Goal: Task Accomplishment & Management: Manage account settings

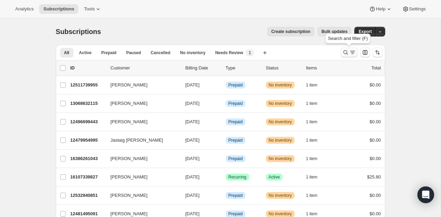
click at [345, 54] on icon "Search and filter results" at bounding box center [345, 52] width 7 height 7
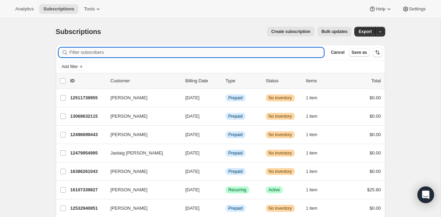
click at [304, 52] on input "Filter subscribers" at bounding box center [197, 53] width 255 height 10
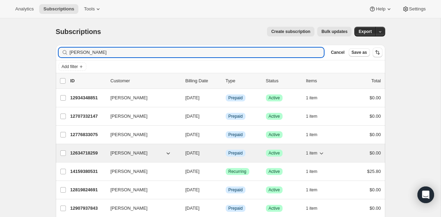
type input "[PERSON_NAME]"
click at [74, 155] on p "12634718259" at bounding box center [87, 153] width 35 height 7
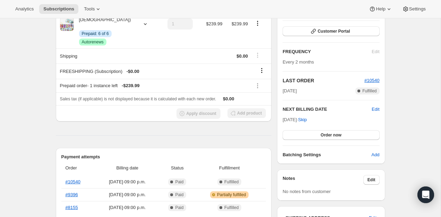
scroll to position [87, 0]
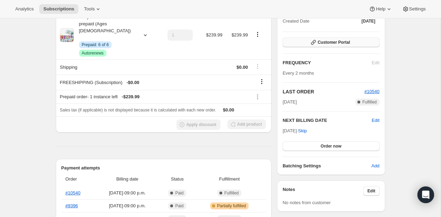
click at [349, 45] on button "Customer Portal" at bounding box center [331, 42] width 97 height 10
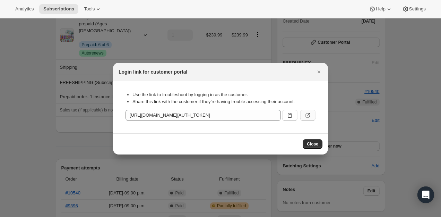
click at [307, 112] on icon ":rce:" at bounding box center [308, 115] width 7 height 7
click at [321, 74] on icon "Close" at bounding box center [319, 71] width 7 height 7
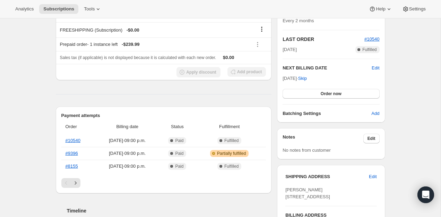
scroll to position [141, 0]
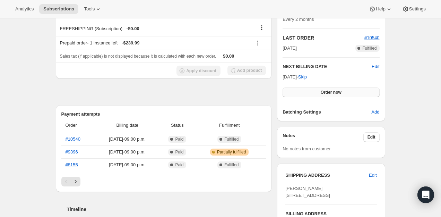
click at [323, 90] on span "Order now" at bounding box center [331, 93] width 21 height 6
drag, startPoint x: 321, startPoint y: 91, endPoint x: 191, endPoint y: 190, distance: 163.6
click at [191, 190] on div "[PERSON_NAME] [EMAIL_ADDRESS][DOMAIN_NAME] 1 subscription $268.66 LTV 6 ORDERS …" at bounding box center [217, 174] width 335 height 551
click at [355, 90] on button "Click to confirm" at bounding box center [331, 92] width 97 height 10
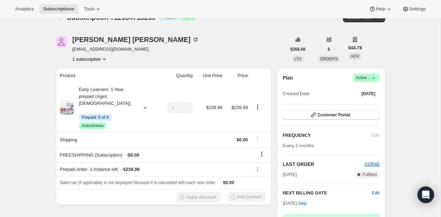
scroll to position [0, 0]
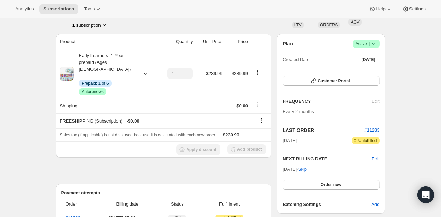
scroll to position [61, 0]
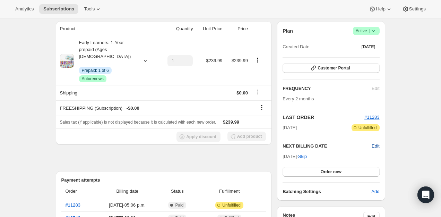
click at [372, 145] on span "Edit" at bounding box center [376, 146] width 8 height 7
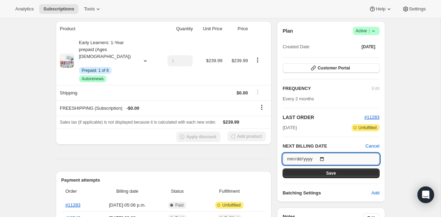
click at [322, 157] on input "2025-11-24" at bounding box center [331, 159] width 97 height 12
click at [326, 156] on input "2025-11-24" at bounding box center [331, 159] width 97 height 12
type input "2026-03-24"
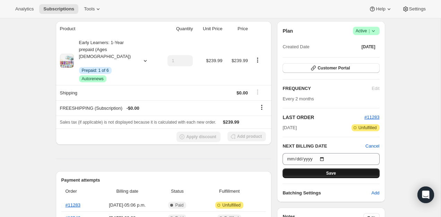
click at [339, 171] on button "Save" at bounding box center [331, 173] width 97 height 10
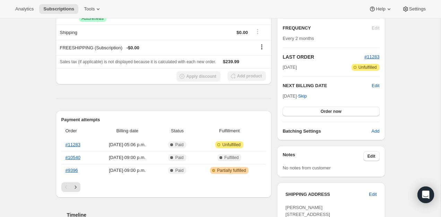
scroll to position [164, 0]
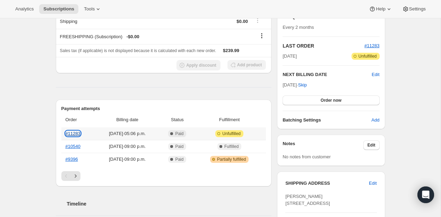
click at [78, 131] on link "#11283" at bounding box center [73, 133] width 15 height 5
